Goal: Task Accomplishment & Management: Use online tool/utility

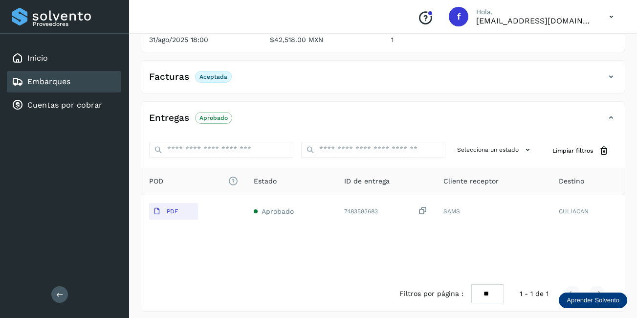
scroll to position [147, 0]
click at [55, 74] on div "Embarques" at bounding box center [64, 82] width 114 height 22
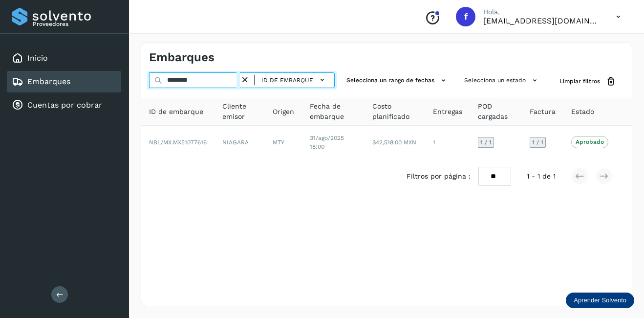
drag, startPoint x: 203, startPoint y: 78, endPoint x: 131, endPoint y: 86, distance: 71.8
click at [130, 86] on div "Embarques ******** ID de embarque Selecciona un rango de fechas Selecciona un e…" at bounding box center [386, 173] width 515 height 287
type input "********"
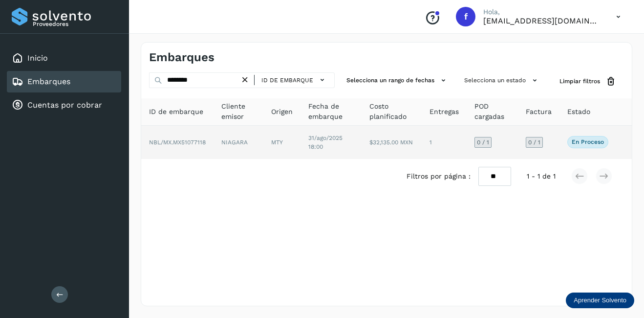
click at [283, 144] on td "MTY" at bounding box center [281, 142] width 37 height 33
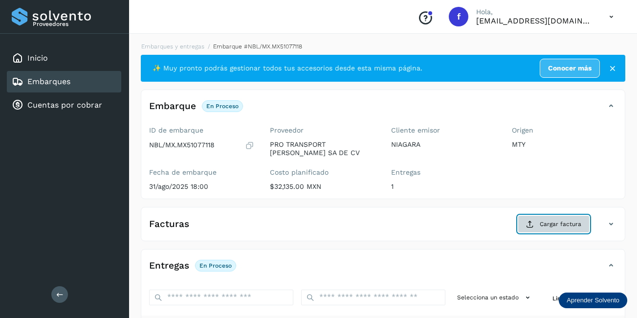
click at [556, 216] on button "Cargar factura" at bounding box center [554, 224] width 72 height 18
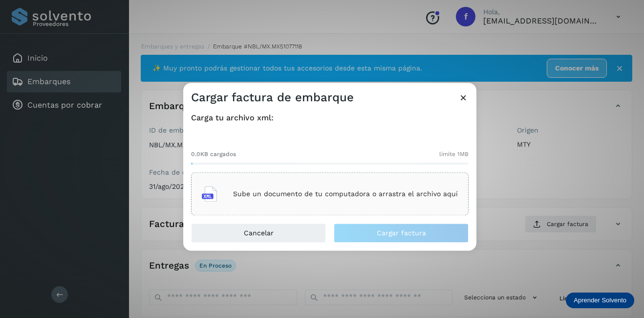
click at [348, 178] on div "Sube un documento de tu computadora o arrastra el archivo aquí" at bounding box center [330, 194] width 278 height 43
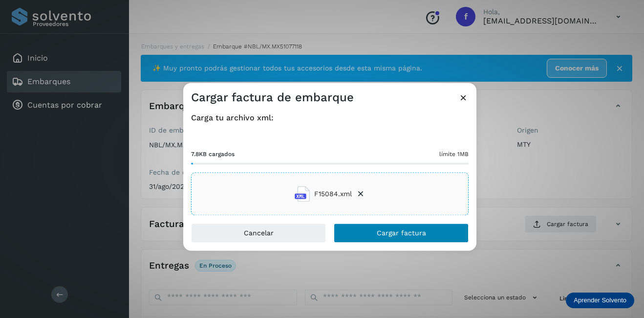
click at [369, 223] on div "Cargar factura de embarque Carga tu archivo xml: 7.8KB cargados límite 1MB F150…" at bounding box center [329, 167] width 293 height 168
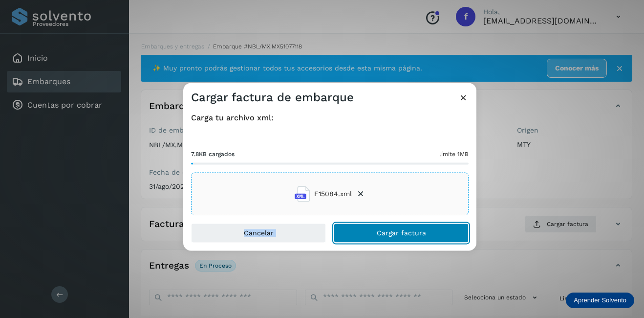
click at [435, 228] on button "Cargar factura" at bounding box center [401, 233] width 135 height 20
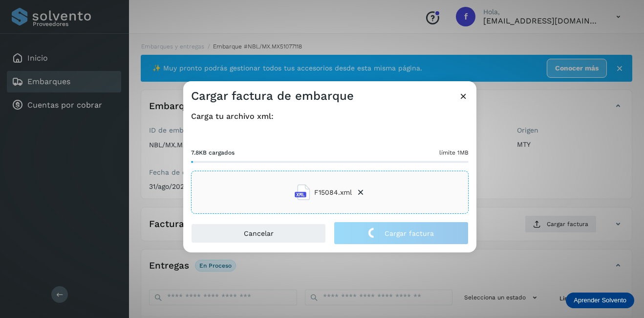
click at [543, 188] on div "Cargar factura de embarque Carga tu archivo xml: 7.8KB cargados límite 1MB F150…" at bounding box center [322, 159] width 644 height 318
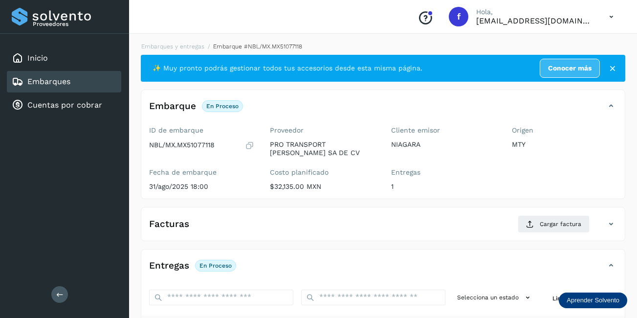
scroll to position [153, 0]
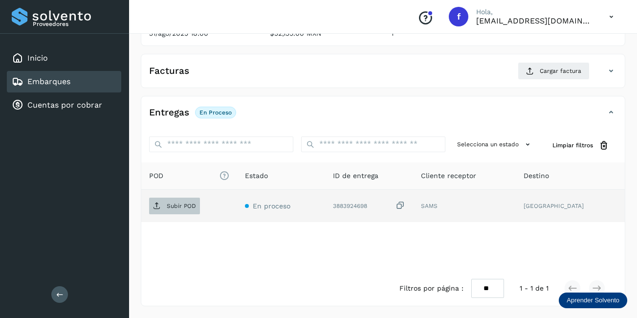
click at [157, 214] on button "Subir POD" at bounding box center [174, 205] width 51 height 17
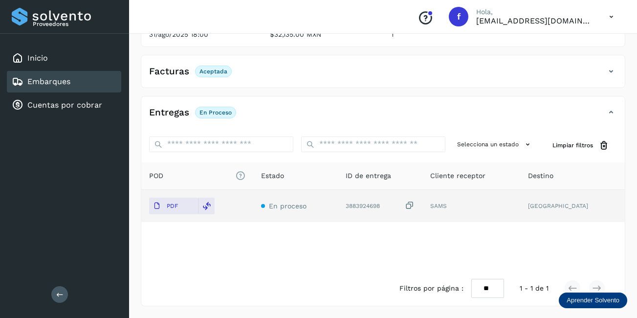
scroll to position [103, 0]
